Goal: Task Accomplishment & Management: Use online tool/utility

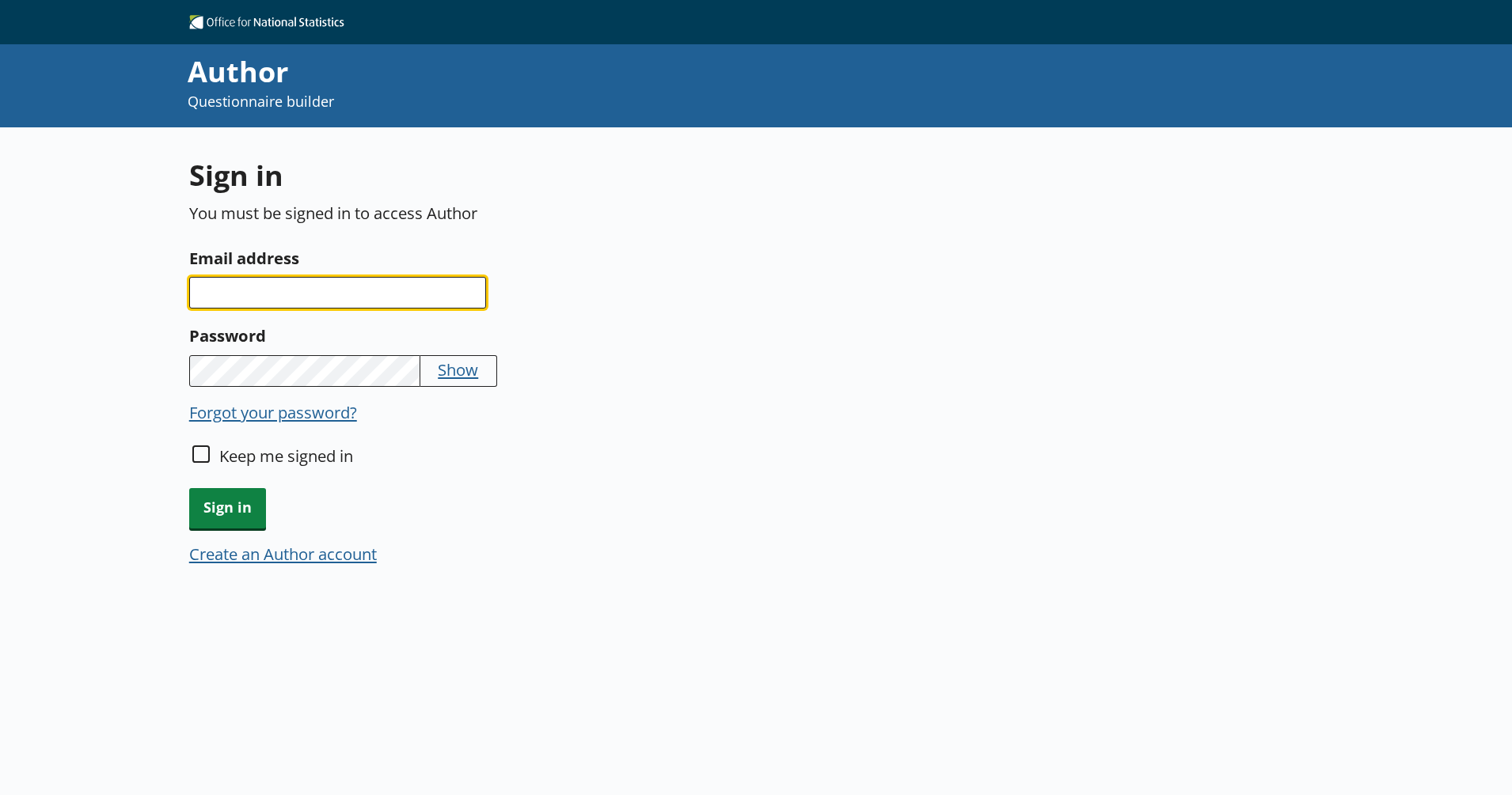
click at [308, 278] on input "Email address" at bounding box center [338, 293] width 297 height 32
type input "[PERSON_NAME][EMAIL_ADDRESS][PERSON_NAME][DOMAIN_NAME]"
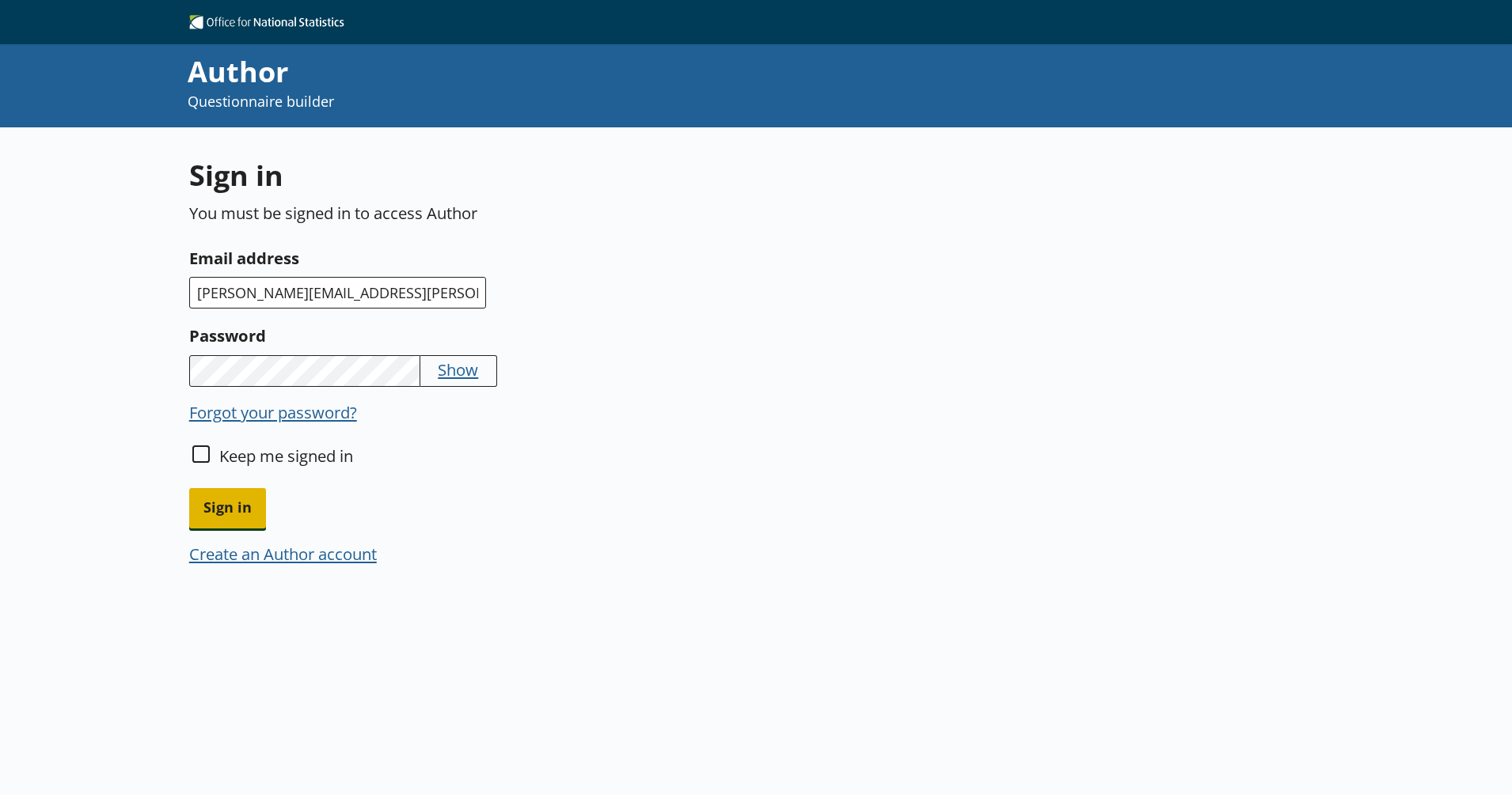
click at [235, 507] on span "Sign in" at bounding box center [228, 509] width 76 height 41
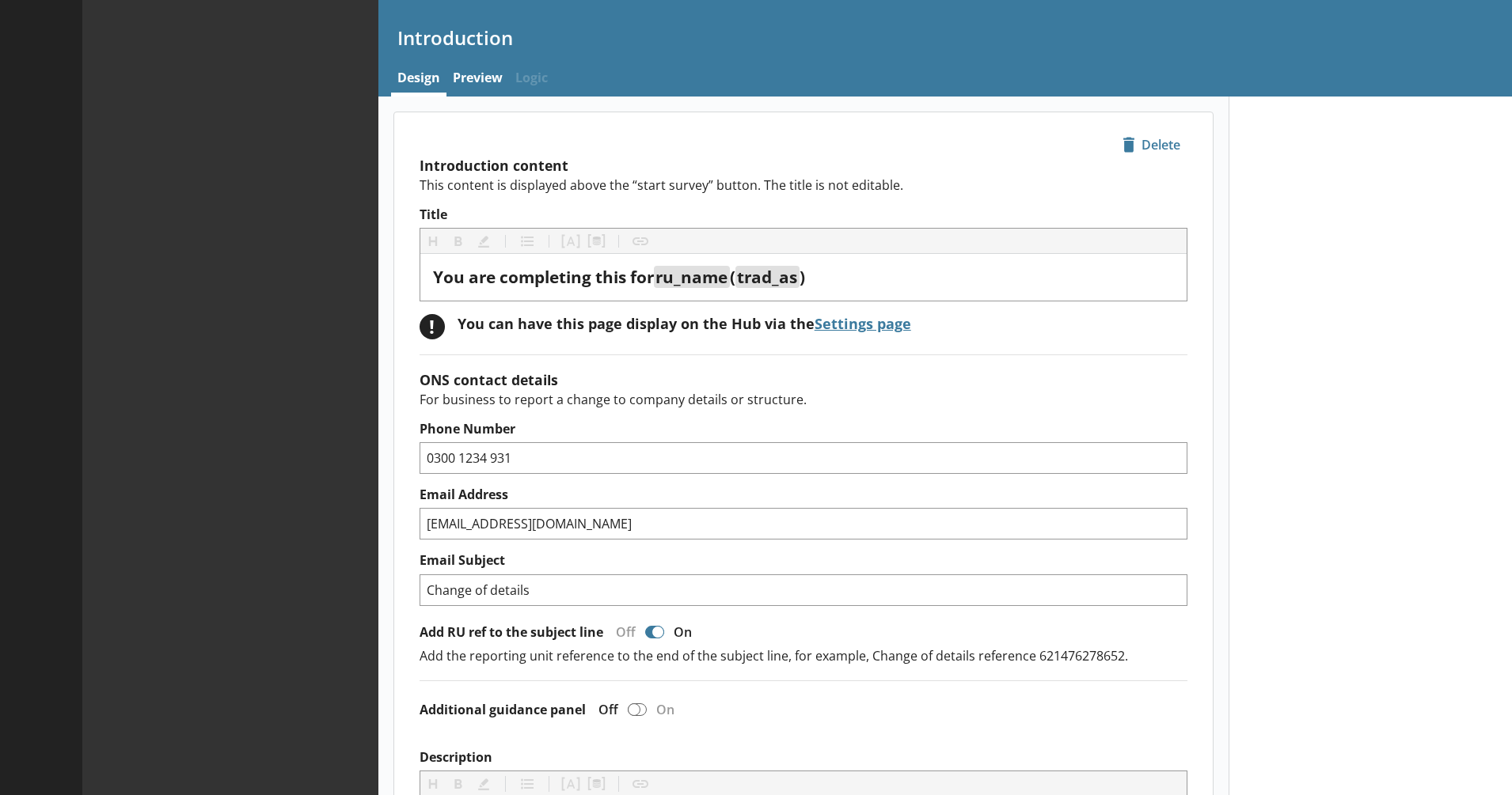
type textarea "x"
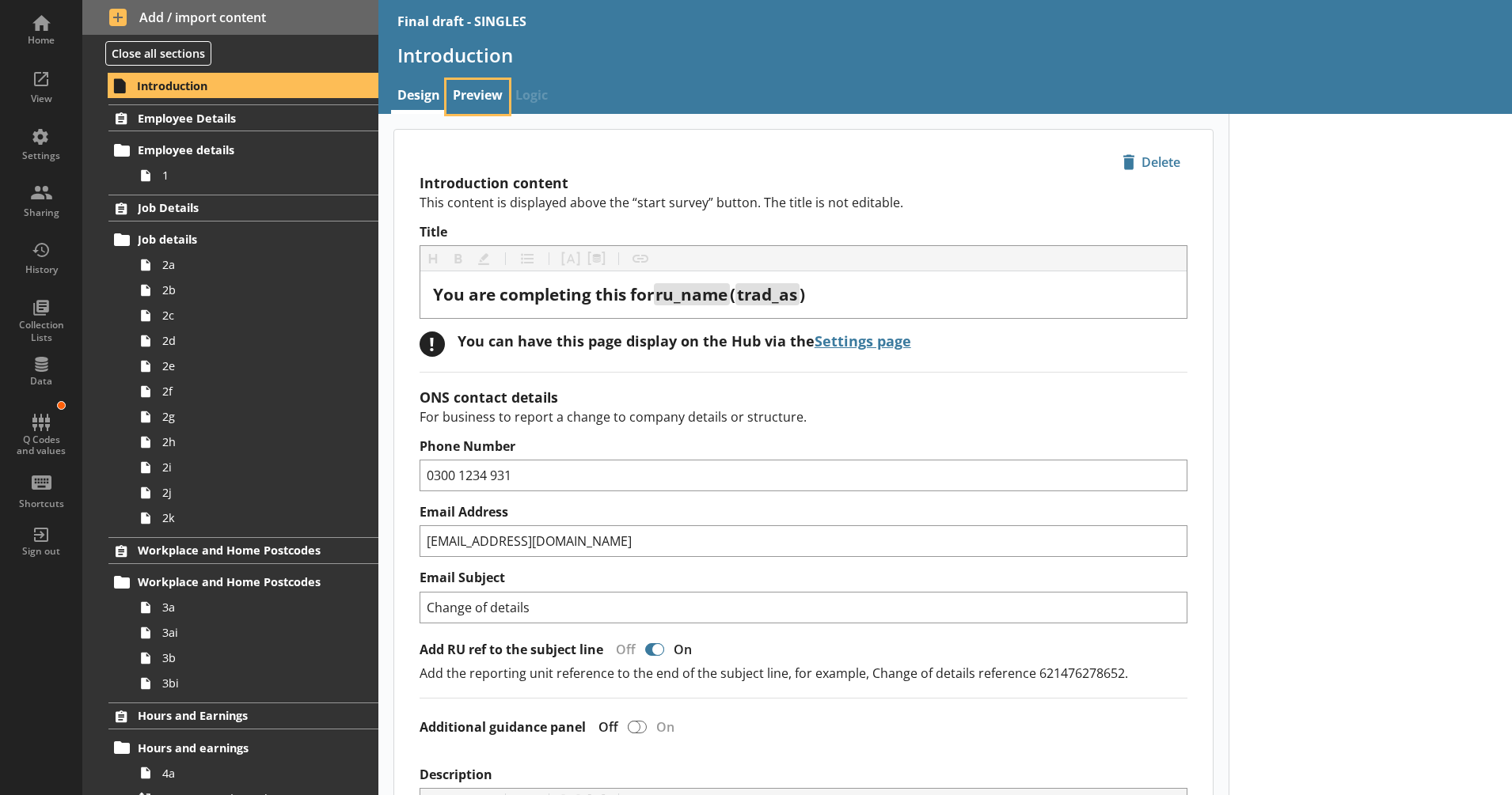
click at [479, 84] on link "Preview" at bounding box center [477, 97] width 63 height 34
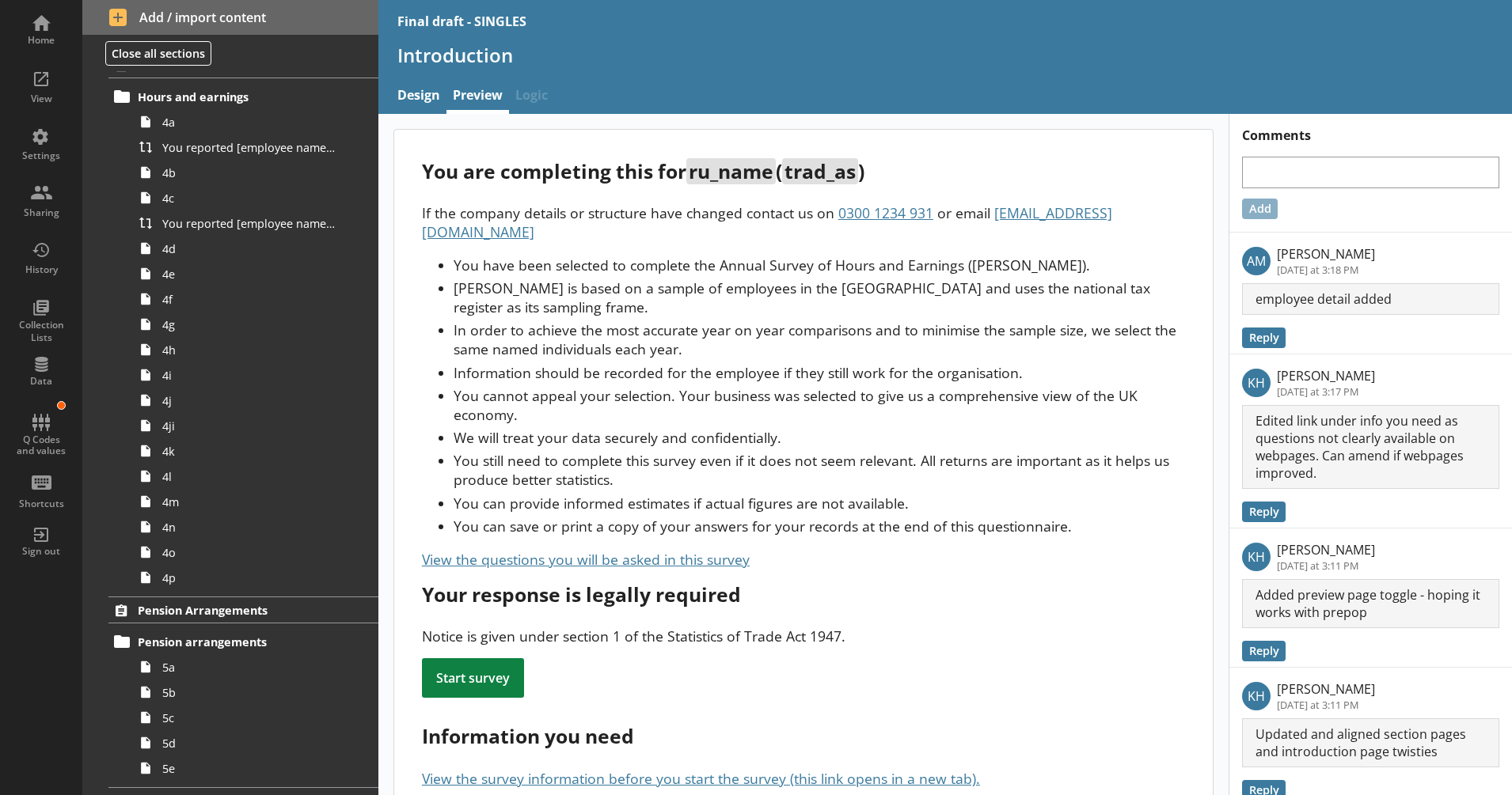
scroll to position [652, 0]
click at [245, 128] on span "4a" at bounding box center [250, 121] width 175 height 15
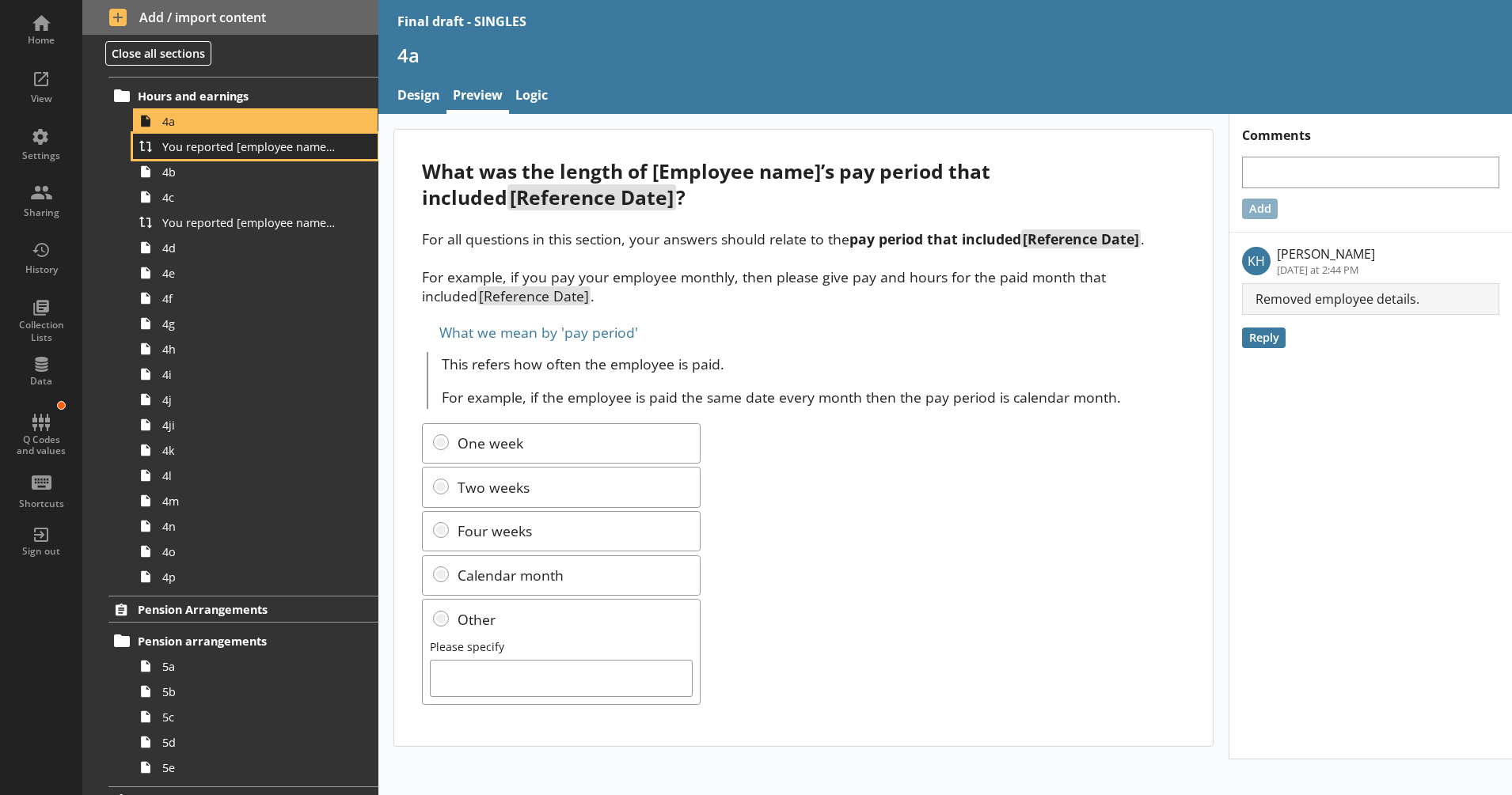
click at [313, 148] on span "You reported [employee name]'s pay period that included [Reference Date] to be …" at bounding box center [250, 146] width 175 height 15
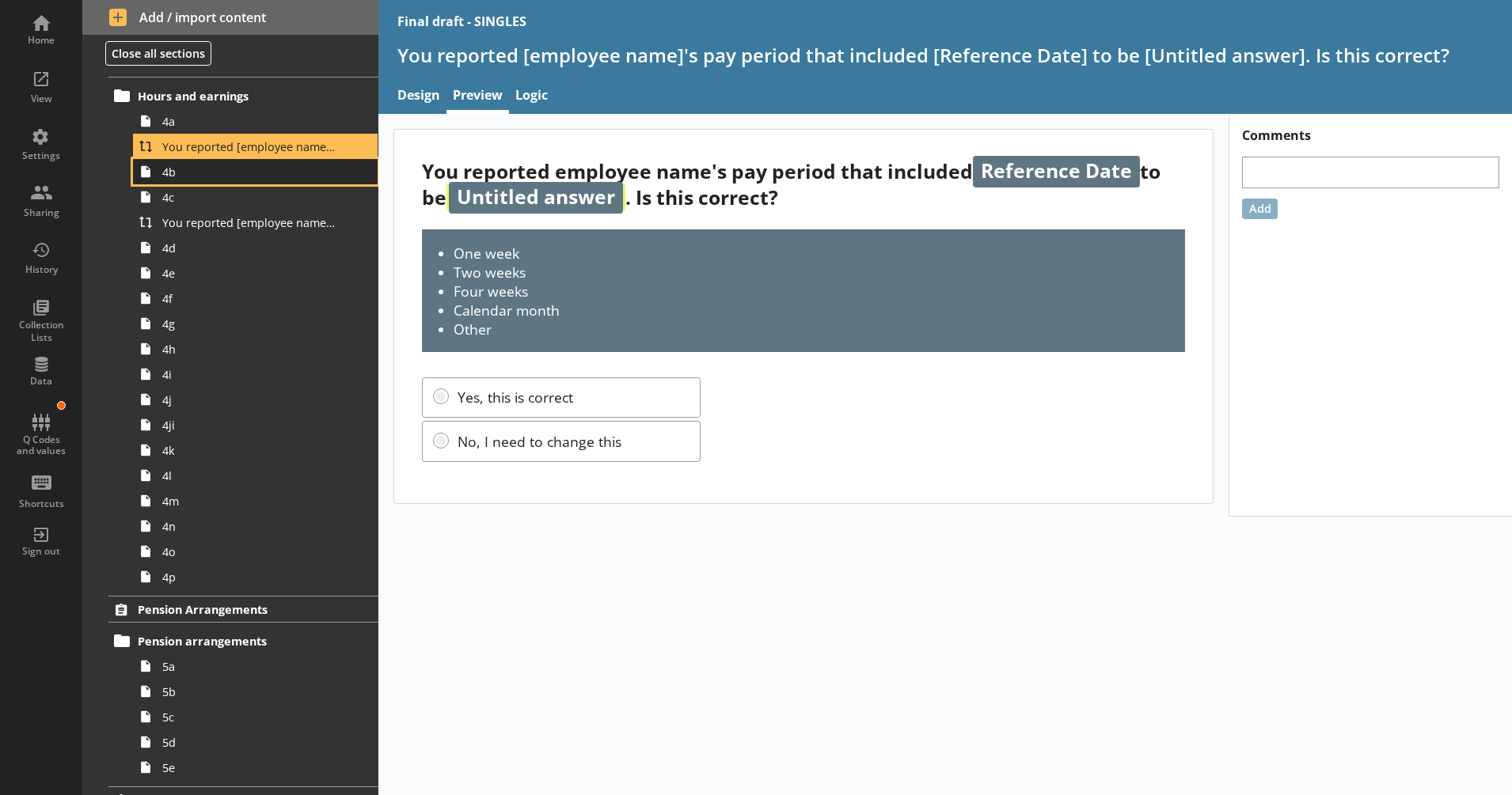
click at [283, 172] on span "4b" at bounding box center [250, 172] width 175 height 15
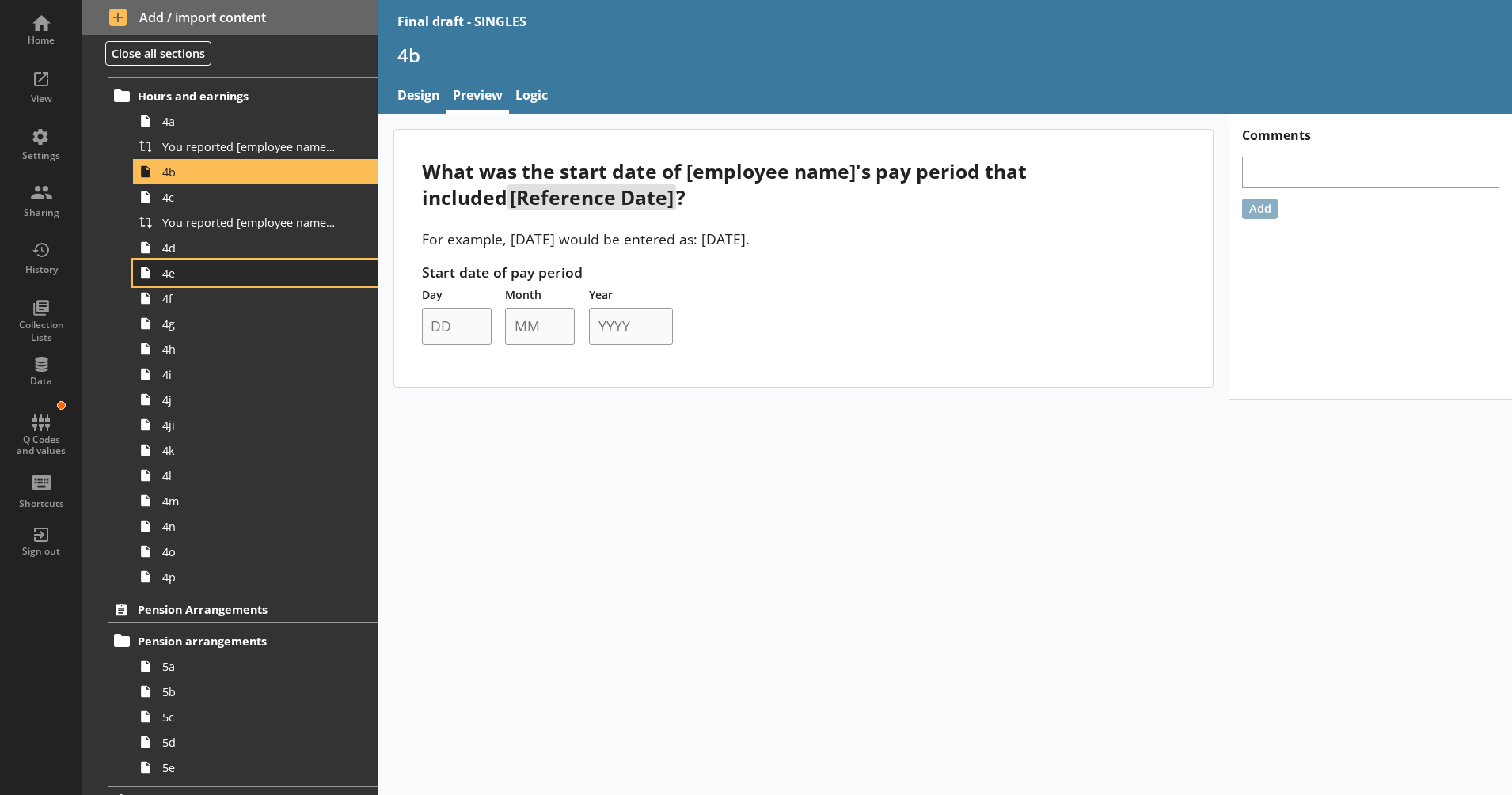
click at [243, 261] on link "4e" at bounding box center [255, 272] width 245 height 25
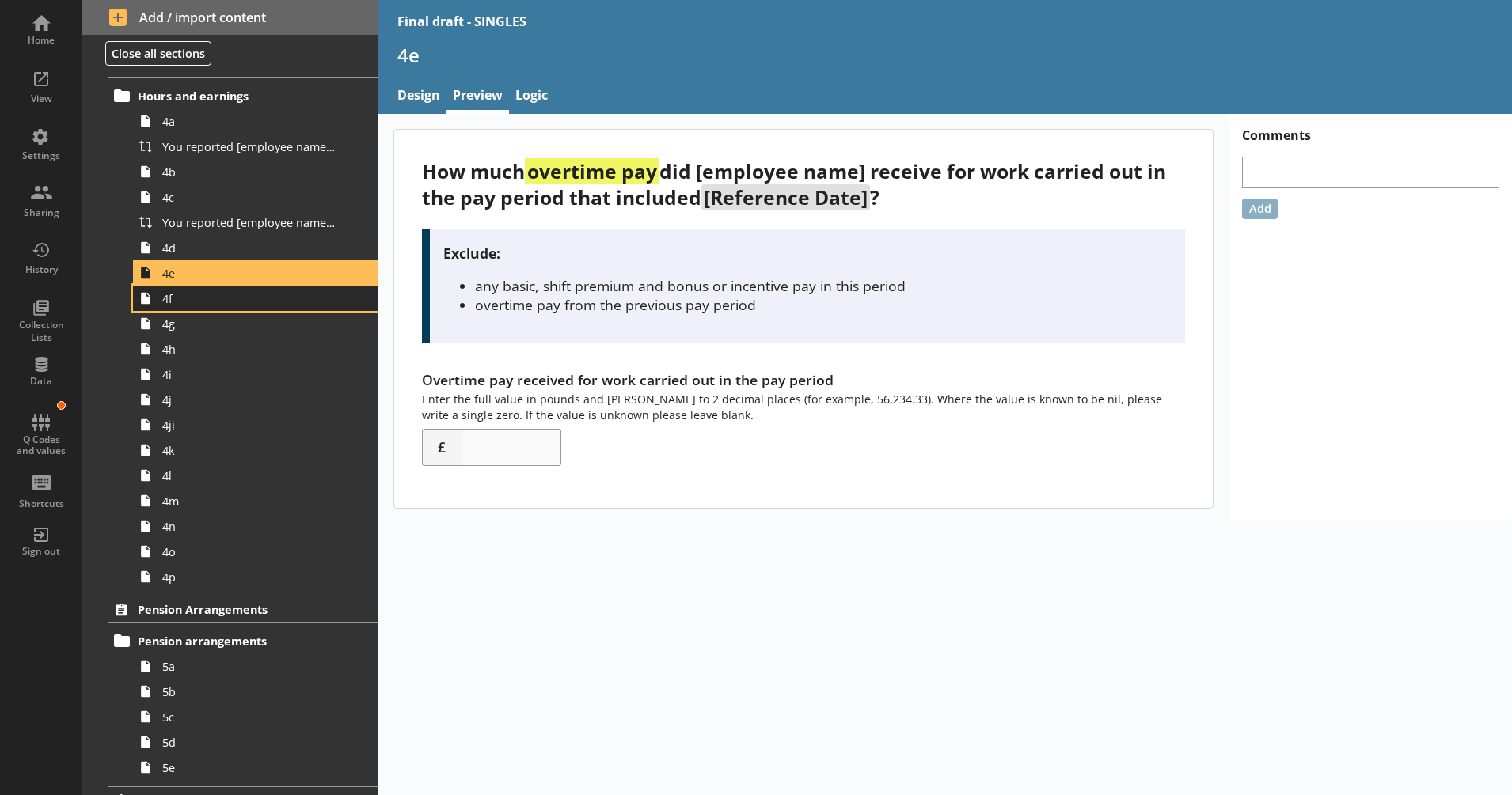
click at [233, 291] on span "4f" at bounding box center [250, 298] width 175 height 15
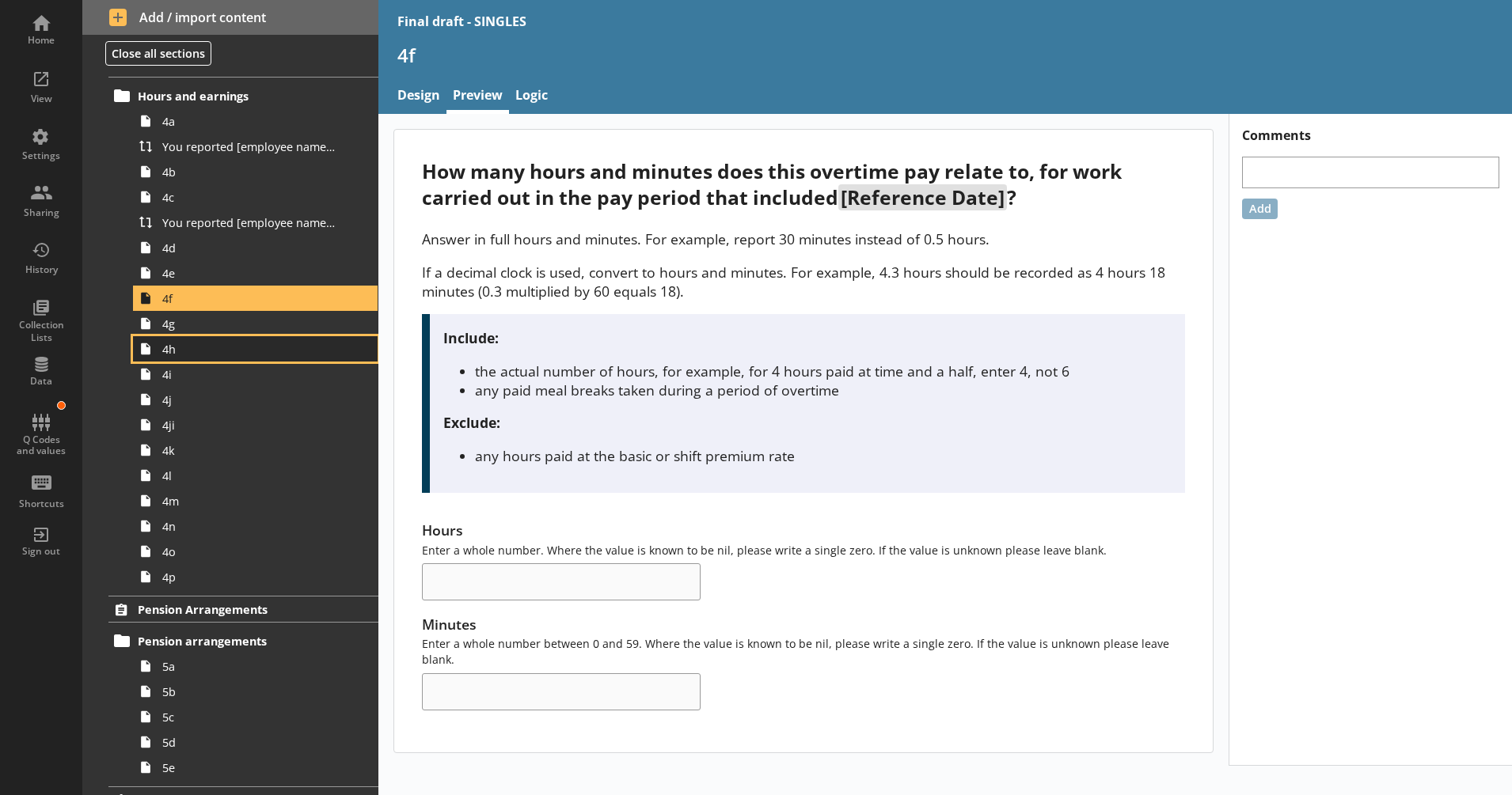
click at [190, 343] on span "4h" at bounding box center [250, 350] width 175 height 15
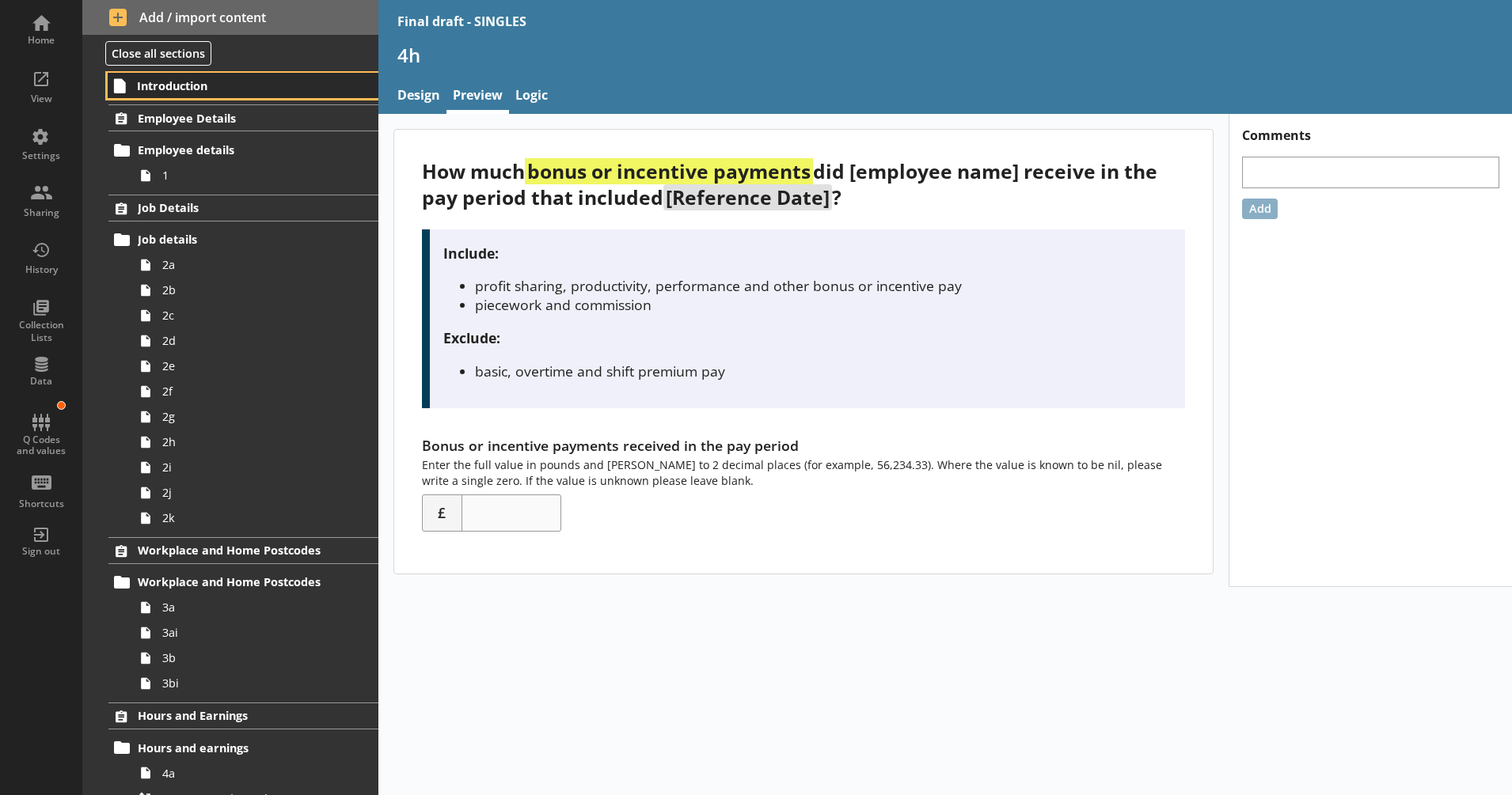
click at [186, 90] on span "Introduction" at bounding box center [233, 85] width 194 height 15
